Goal: Contribute content: Contribute content

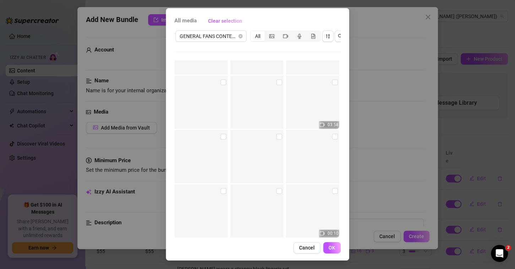
scroll to position [5731, 0]
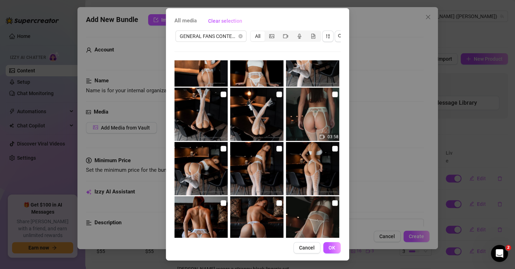
drag, startPoint x: 328, startPoint y: 89, endPoint x: 308, endPoint y: 92, distance: 20.2
click at [332, 92] on input "checkbox" at bounding box center [335, 95] width 6 height 6
checkbox input "true"
click at [220, 92] on input "checkbox" at bounding box center [223, 95] width 6 height 6
checkbox input "true"
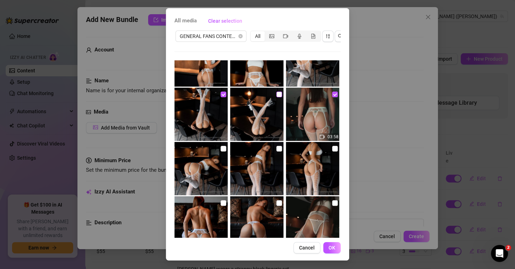
click at [276, 92] on input "checkbox" at bounding box center [279, 95] width 6 height 6
checkbox input "true"
click at [220, 146] on input "checkbox" at bounding box center [223, 149] width 6 height 6
checkbox input "true"
click at [276, 146] on input "checkbox" at bounding box center [279, 149] width 6 height 6
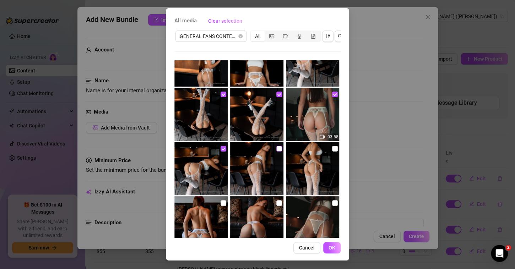
checkbox input "true"
click at [332, 146] on input "checkbox" at bounding box center [335, 149] width 6 height 6
checkbox input "true"
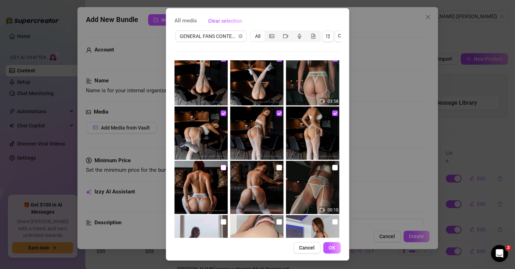
click at [221, 165] on input "checkbox" at bounding box center [223, 168] width 6 height 6
checkbox input "true"
drag, startPoint x: 272, startPoint y: 161, endPoint x: 301, endPoint y: 165, distance: 29.7
click at [276, 165] on input "checkbox" at bounding box center [279, 168] width 6 height 6
checkbox input "true"
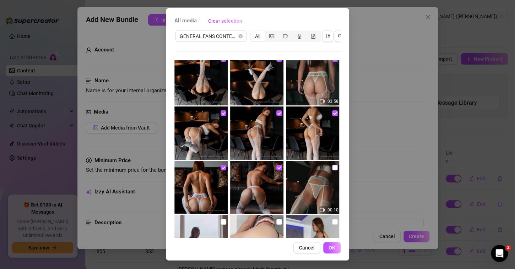
click at [332, 165] on input "checkbox" at bounding box center [335, 168] width 6 height 6
checkbox input "true"
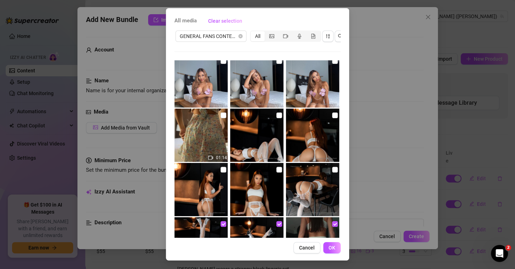
scroll to position [5554, 0]
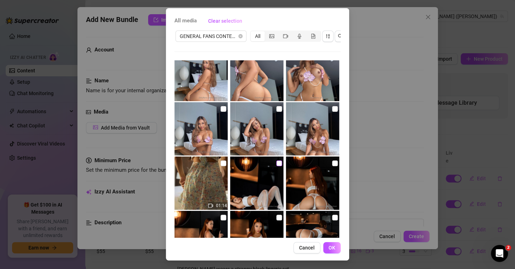
click at [276, 160] on input "checkbox" at bounding box center [279, 163] width 6 height 6
checkbox input "true"
click at [332, 160] on input "checkbox" at bounding box center [335, 163] width 6 height 6
checkbox input "true"
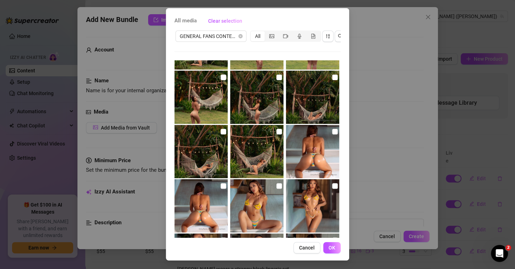
scroll to position [5021, 0]
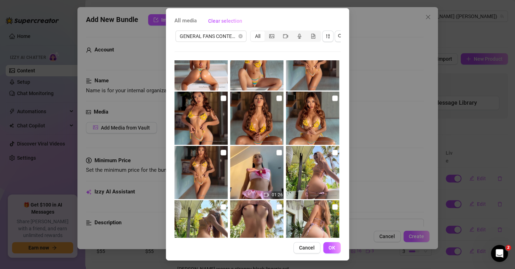
click at [220, 150] on input "checkbox" at bounding box center [223, 153] width 6 height 6
checkbox input "true"
click at [220, 96] on input "checkbox" at bounding box center [223, 99] width 6 height 6
checkbox input "true"
click at [276, 96] on input "checkbox" at bounding box center [279, 99] width 6 height 6
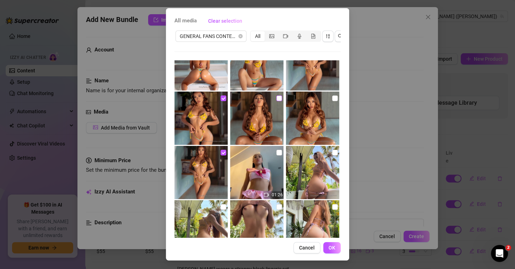
checkbox input "true"
click at [332, 96] on input "checkbox" at bounding box center [335, 99] width 6 height 6
checkbox input "true"
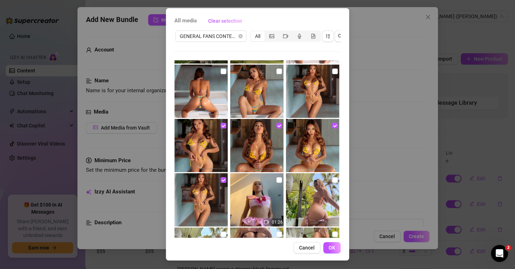
scroll to position [4950, 0]
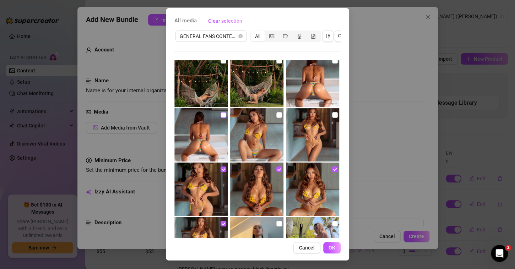
click at [220, 112] on input "checkbox" at bounding box center [223, 115] width 6 height 6
checkbox input "true"
click at [276, 112] on input "checkbox" at bounding box center [279, 115] width 6 height 6
checkbox input "true"
drag, startPoint x: 328, startPoint y: 109, endPoint x: 328, endPoint y: 99, distance: 10.3
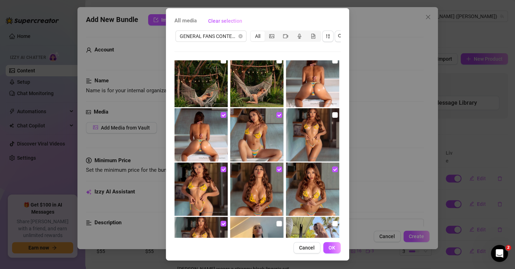
click at [332, 112] on input "checkbox" at bounding box center [335, 115] width 6 height 6
checkbox input "true"
click at [324, 57] on img at bounding box center [312, 80] width 53 height 53
checkbox input "true"
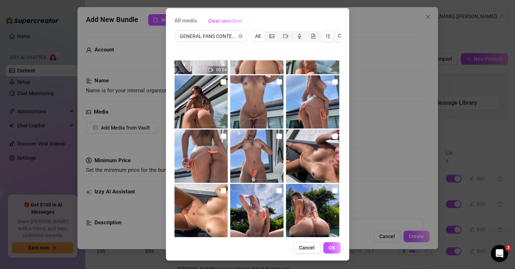
scroll to position [3672, 0]
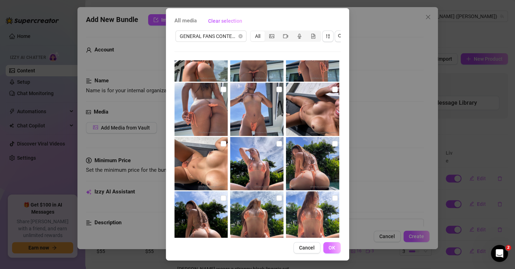
click at [329, 249] on span "OK" at bounding box center [331, 248] width 7 height 6
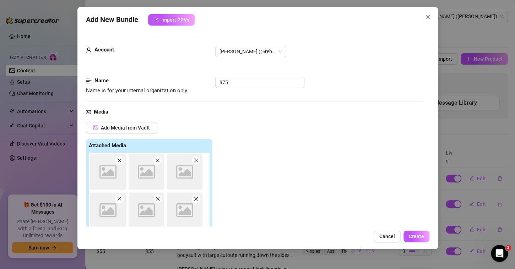
scroll to position [1, 0]
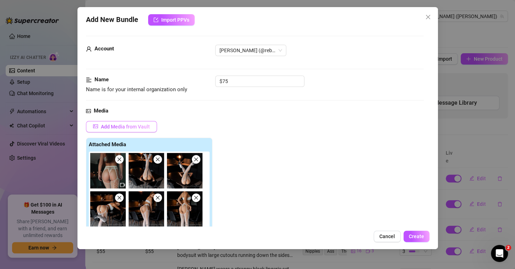
click at [141, 126] on span "Add Media from Vault" at bounding box center [125, 127] width 49 height 6
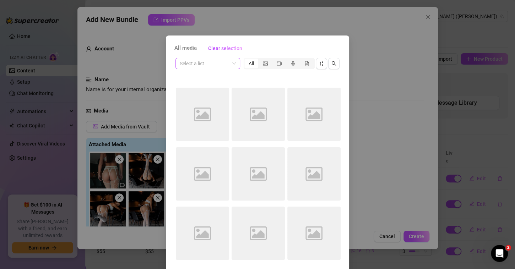
click at [212, 62] on input "search" at bounding box center [205, 63] width 50 height 11
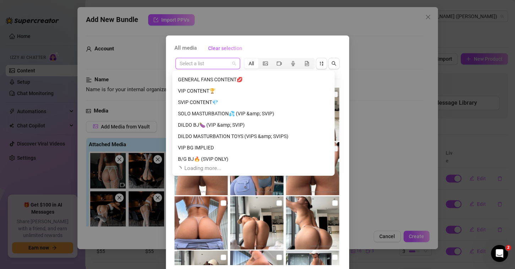
scroll to position [249, 0]
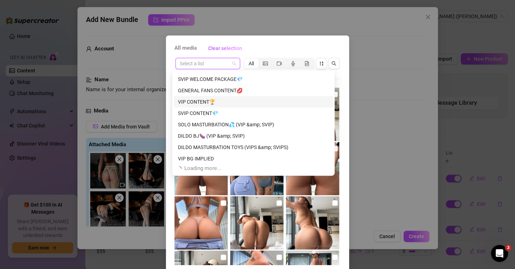
click at [205, 98] on div "VIP CONTENT🏆" at bounding box center [253, 102] width 151 height 8
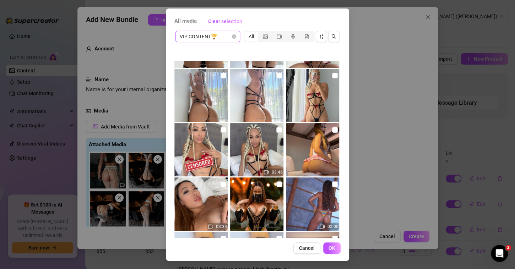
scroll to position [426, 0]
click at [332, 182] on input "checkbox" at bounding box center [335, 185] width 6 height 6
checkbox input "true"
click at [332, 247] on span "OK" at bounding box center [331, 248] width 7 height 6
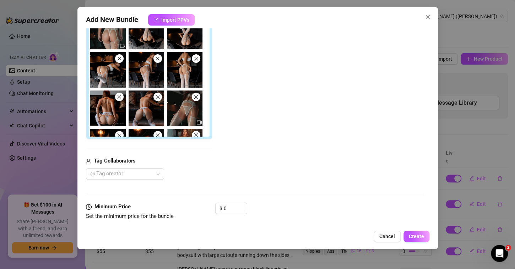
scroll to position [179, 0]
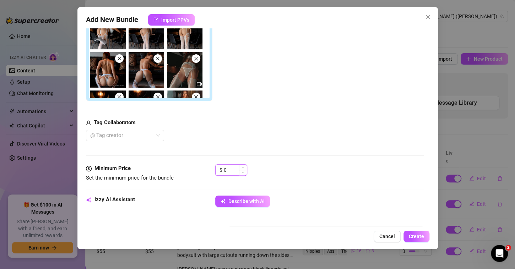
drag, startPoint x: 233, startPoint y: 168, endPoint x: 217, endPoint y: 165, distance: 16.2
click at [217, 164] on div "$ 0" at bounding box center [231, 169] width 32 height 11
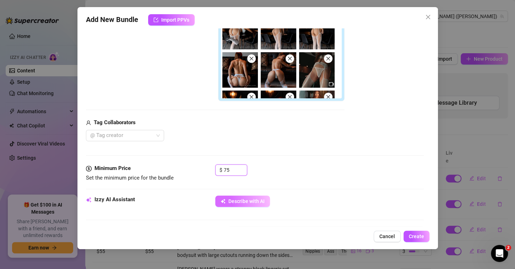
type input "75"
click at [228, 200] on span "Describe with AI" at bounding box center [246, 201] width 36 height 6
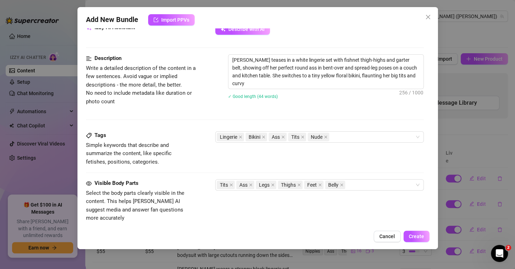
scroll to position [356, 0]
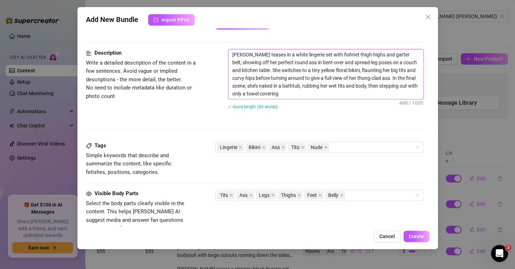
type textarea "[PERSON_NAME] teases in a white lingerie set with fishnet thigh-highs and garte…"
click at [349, 145] on div "Lingerie Bikini Ass Tits Nude" at bounding box center [316, 147] width 198 height 10
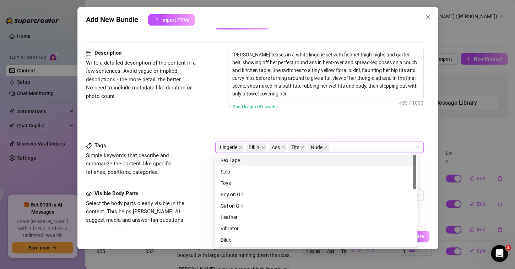
type input "r"
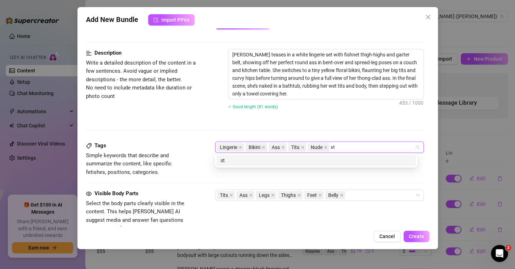
type input "s"
type input "Striptease"
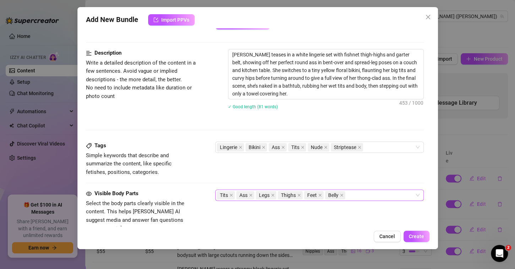
click at [352, 191] on div "Tits Ass Legs Thighs Feet Belly" at bounding box center [316, 195] width 198 height 10
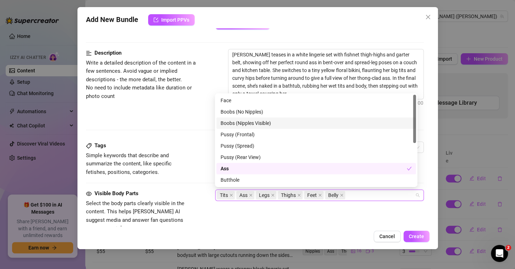
click at [249, 122] on div "Boobs (Nipples Visible)" at bounding box center [315, 123] width 191 height 8
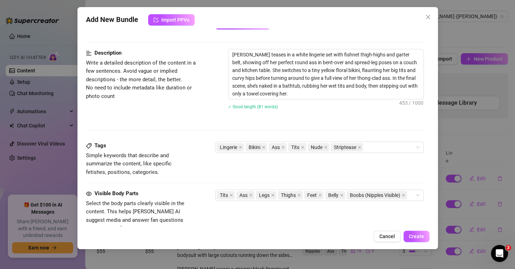
click at [323, 223] on div "Visible Body Parts Select the body parts clearly visible in the content. This h…" at bounding box center [255, 218] width 338 height 56
click at [232, 194] on icon "close" at bounding box center [231, 196] width 4 height 4
click at [303, 147] on icon "close" at bounding box center [303, 148] width 4 height 4
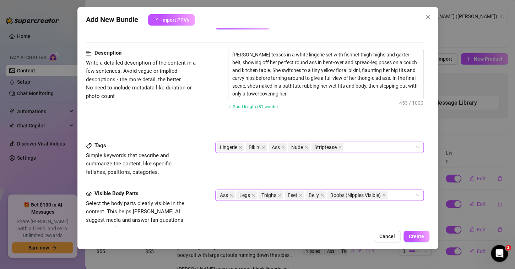
click at [289, 222] on div "Visible Body Parts Select the body parts clearly visible in the content. This h…" at bounding box center [255, 211] width 338 height 43
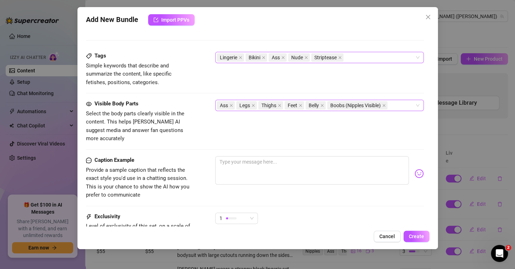
scroll to position [498, 0]
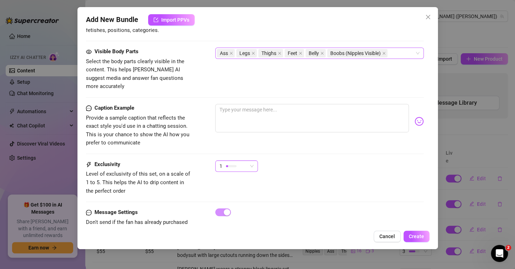
click at [246, 161] on div "1" at bounding box center [233, 166] width 28 height 11
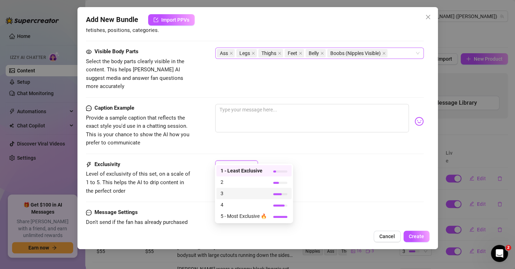
click at [236, 193] on span "3" at bounding box center [243, 194] width 46 height 8
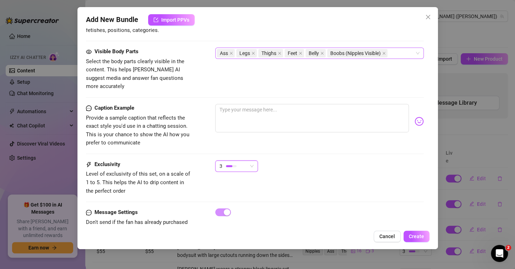
click at [370, 184] on div "Exclusivity Level of exclusivity of this set, on a scale of 1 to 5. This helps …" at bounding box center [255, 177] width 338 height 35
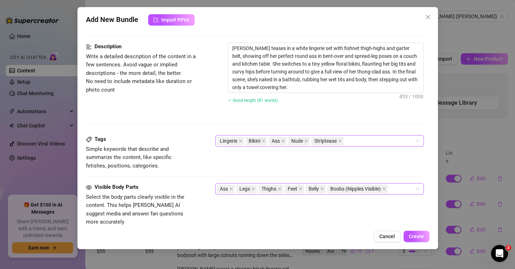
scroll to position [297, 0]
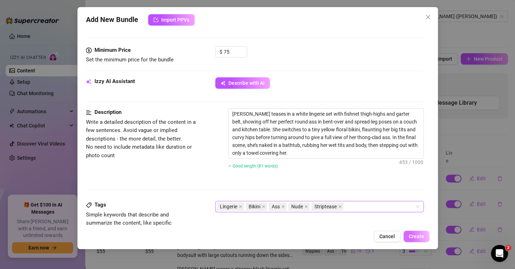
click at [413, 237] on span "Create" at bounding box center [416, 237] width 15 height 6
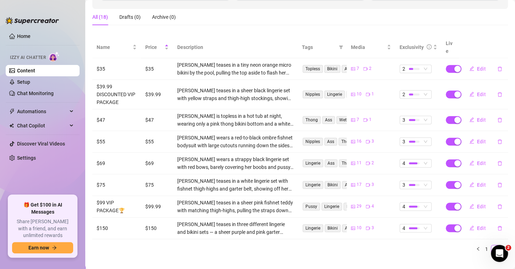
scroll to position [112, 0]
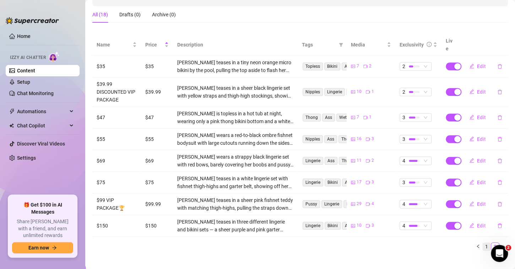
click at [483, 243] on link "1" at bounding box center [487, 247] width 8 height 8
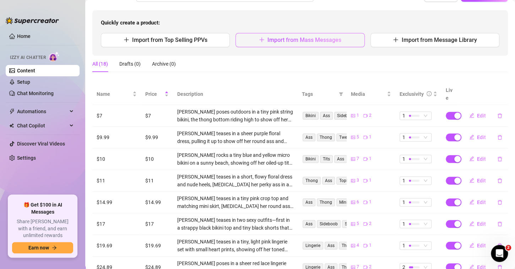
scroll to position [0, 0]
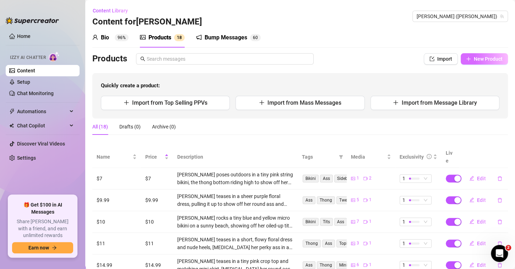
click at [488, 56] on span "New Product" at bounding box center [488, 59] width 29 height 6
type textarea "Type your message here..."
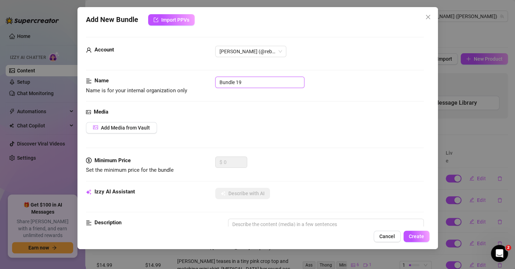
drag, startPoint x: 244, startPoint y: 80, endPoint x: 186, endPoint y: 70, distance: 59.1
type input "$13"
click at [136, 122] on button "Add Media from Vault" at bounding box center [121, 127] width 71 height 11
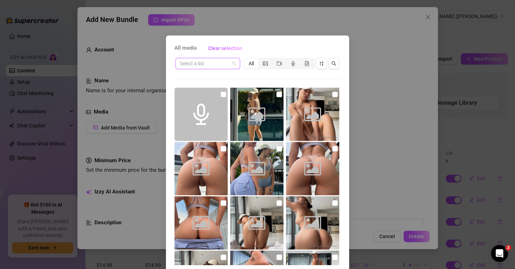
click at [216, 62] on input "search" at bounding box center [205, 63] width 50 height 11
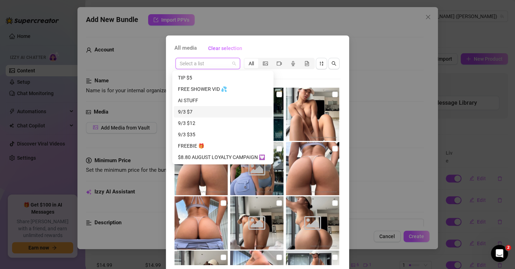
scroll to position [23, 0]
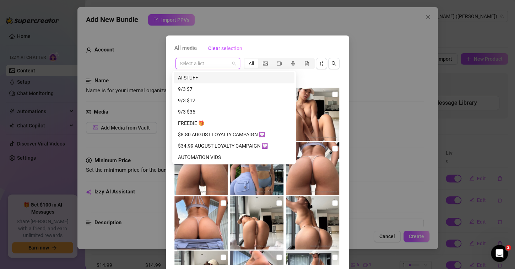
click at [298, 43] on div "All media Clear selection" at bounding box center [257, 48] width 166 height 11
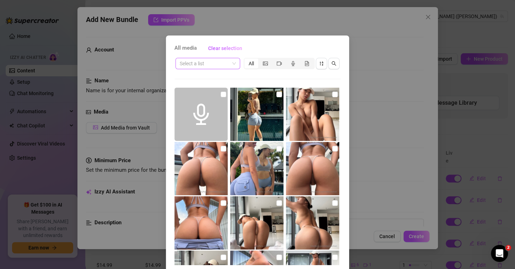
click at [231, 66] on span at bounding box center [208, 63] width 56 height 11
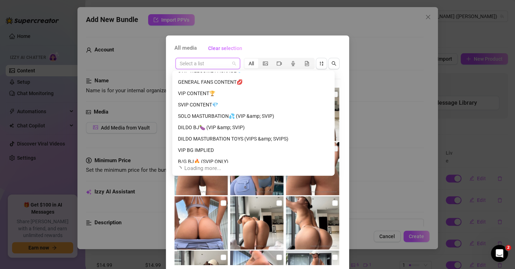
scroll to position [257, 0]
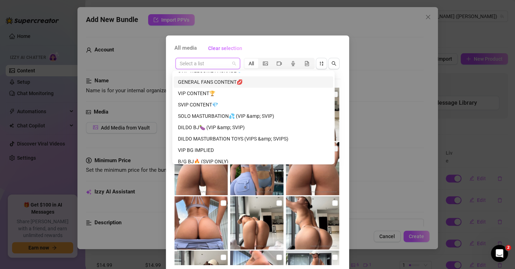
click at [221, 82] on div "GENERAL FANS CONTENT💋" at bounding box center [253, 82] width 151 height 8
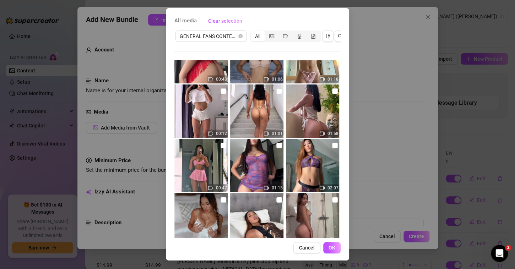
scroll to position [345, 0]
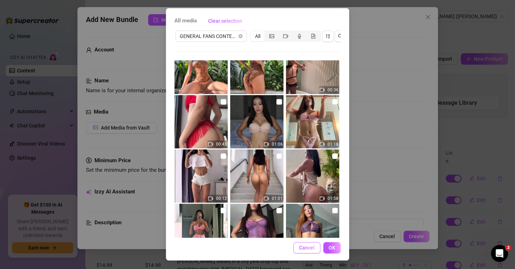
click at [305, 246] on span "Cancel" at bounding box center [307, 248] width 16 height 6
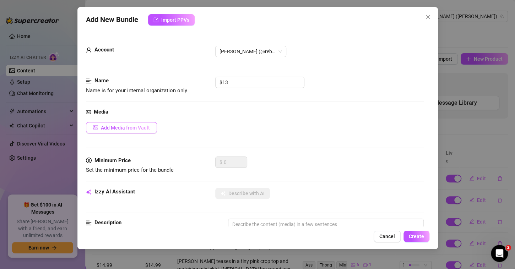
click at [125, 128] on span "Add Media from Vault" at bounding box center [125, 128] width 49 height 6
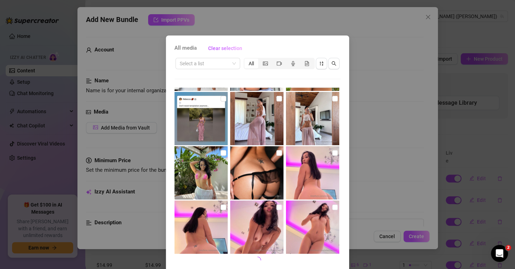
scroll to position [27, 0]
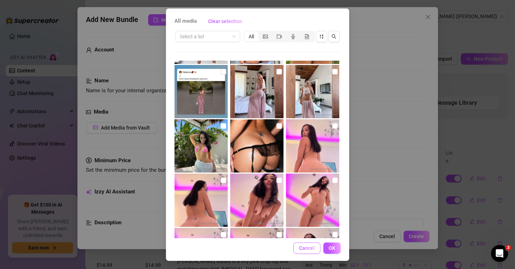
click at [299, 249] on span "Cancel" at bounding box center [307, 248] width 16 height 6
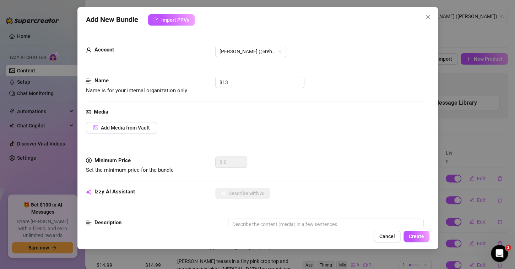
click at [394, 236] on span "Cancel" at bounding box center [387, 237] width 16 height 6
